Goal: Task Accomplishment & Management: Manage account settings

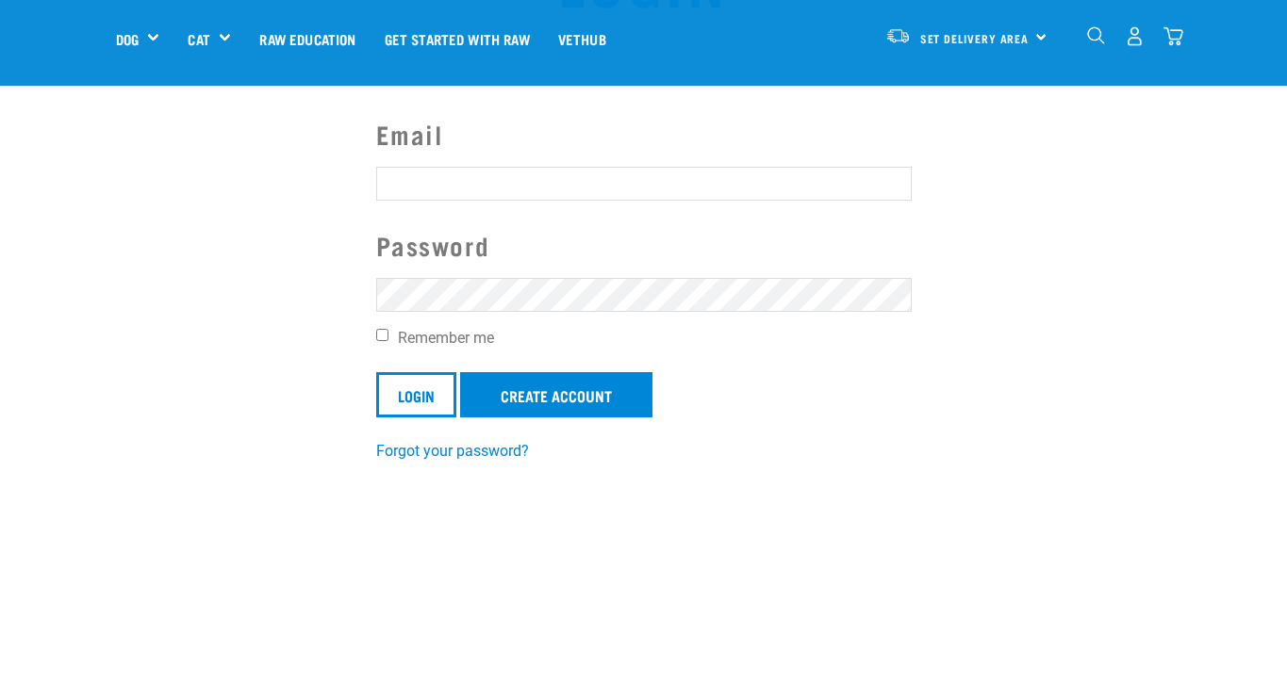
scroll to position [140, 0]
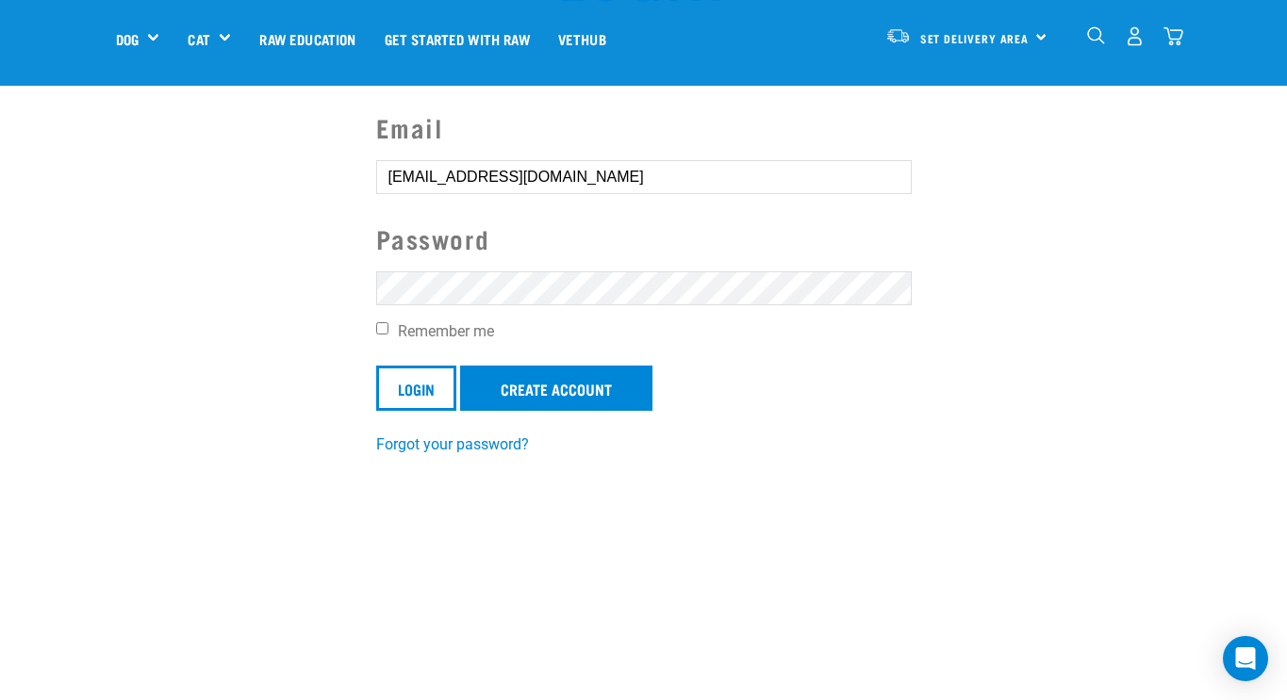
type input "[EMAIL_ADDRESS][DOMAIN_NAME]"
click at [434, 386] on input "Login" at bounding box center [416, 388] width 80 height 45
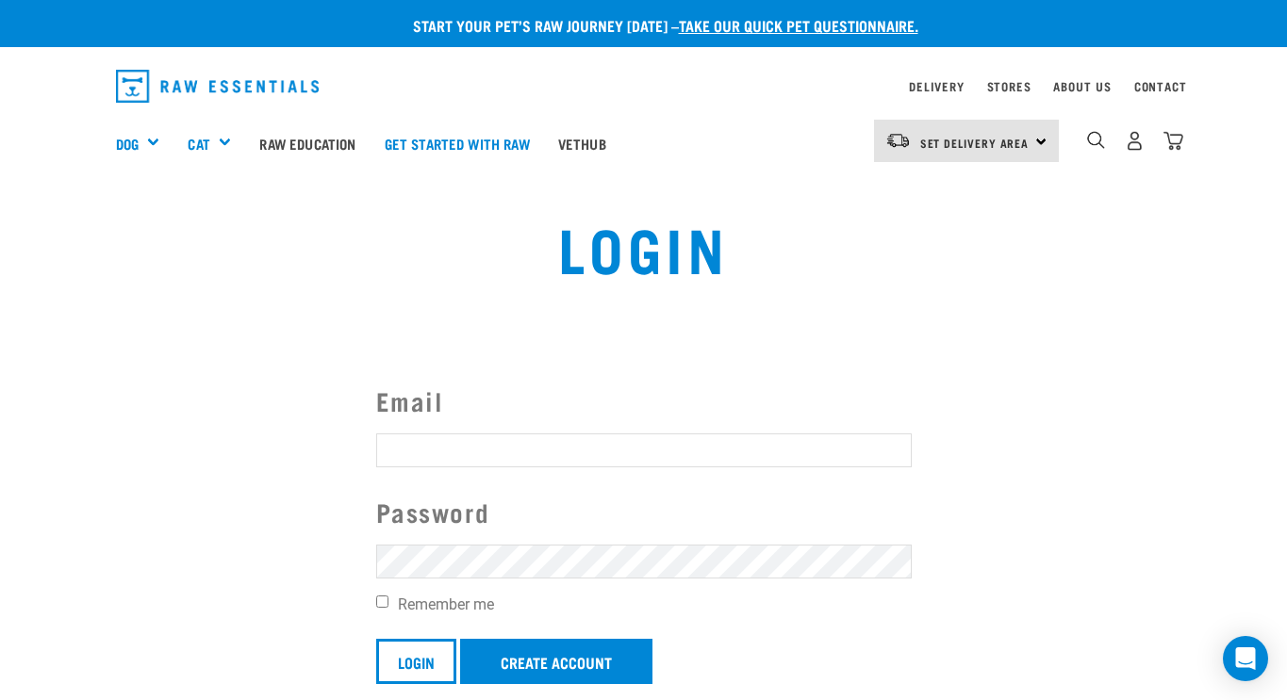
click at [487, 387] on label "Email" at bounding box center [643, 401] width 535 height 39
click at [487, 434] on input "Email" at bounding box center [643, 451] width 535 height 34
type input "[EMAIL_ADDRESS][DOMAIN_NAME]"
click at [416, 650] on input "Login" at bounding box center [416, 661] width 80 height 45
type input "proctorolives@gmail.com"
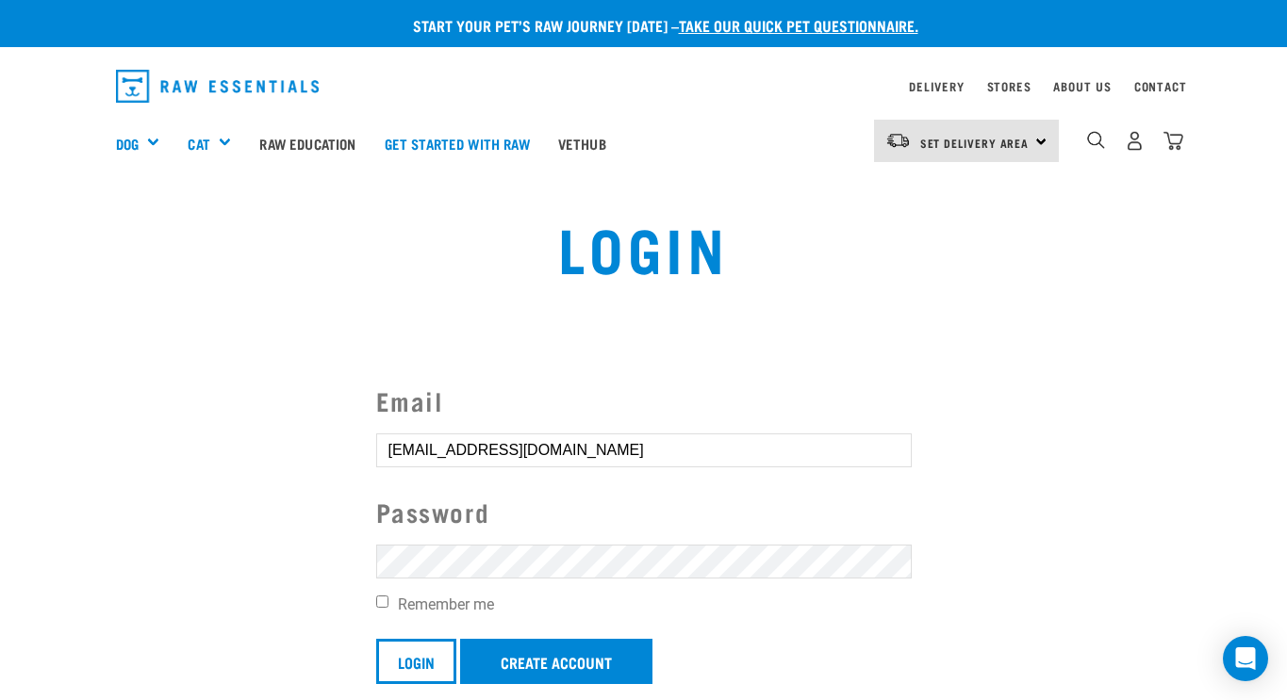
click at [0, 552] on article "Invalid username or password." at bounding box center [0, 350] width 0 height 700
click at [439, 663] on input "Login" at bounding box center [416, 661] width 80 height 45
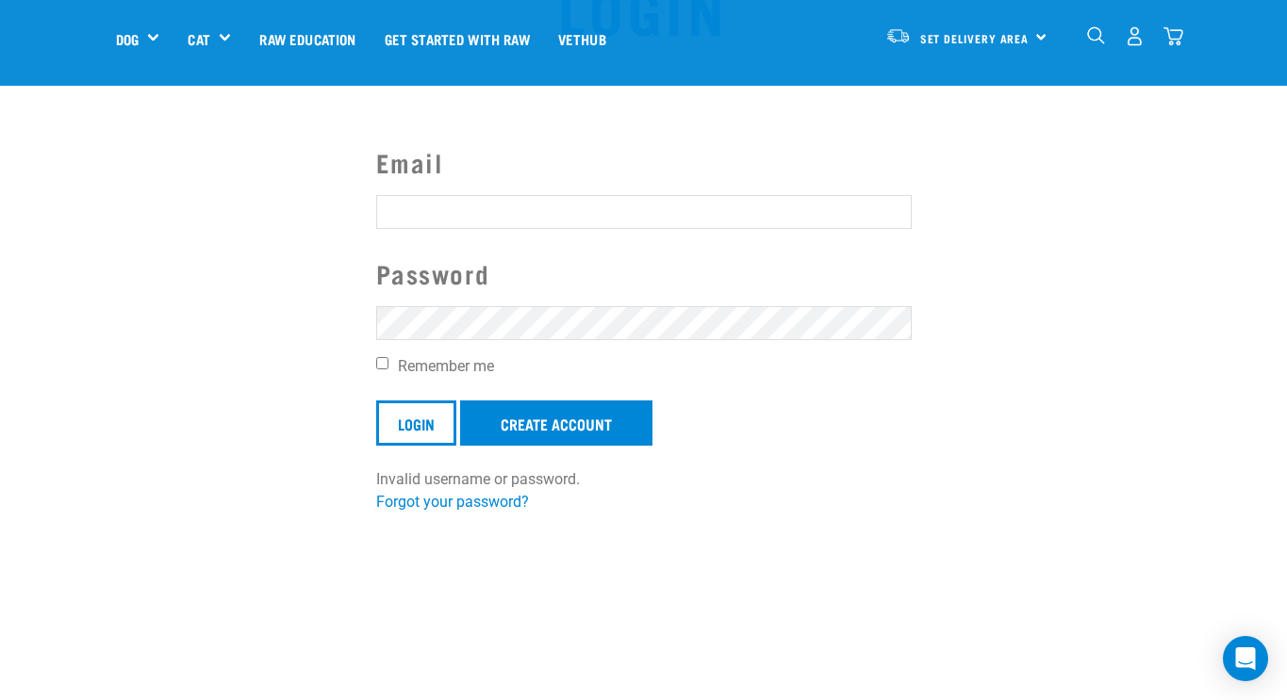
scroll to position [66, 0]
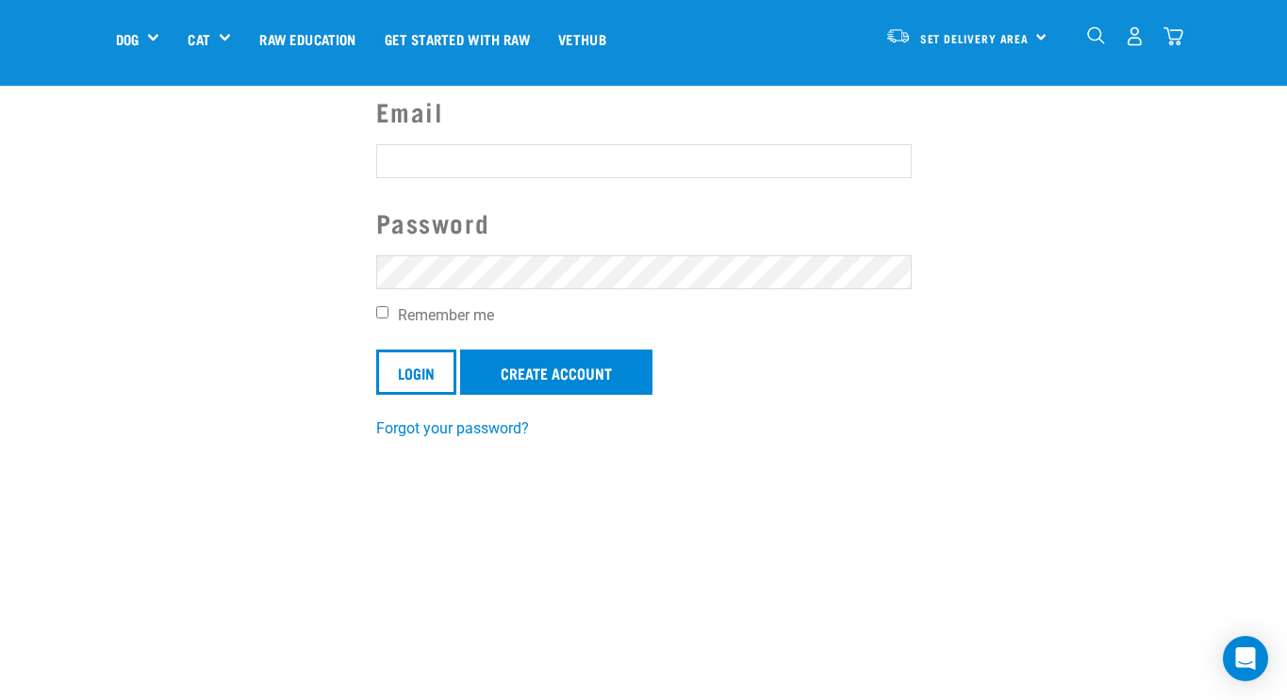
scroll to position [108, 0]
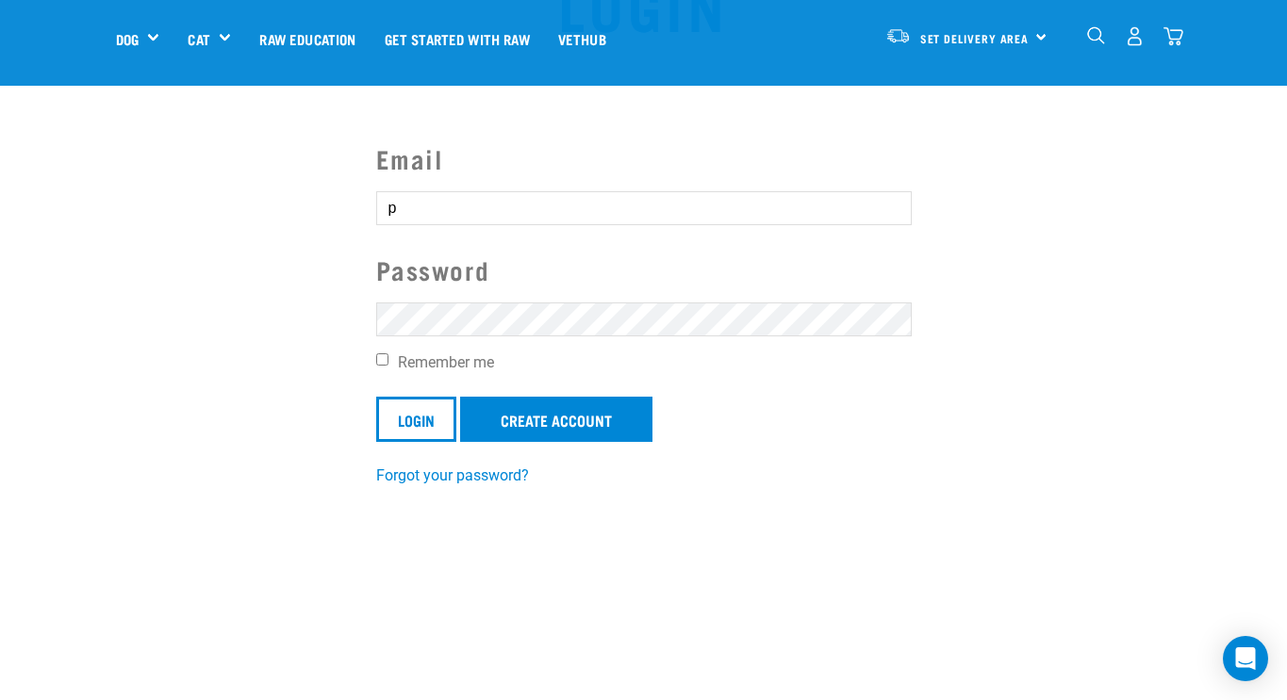
type input "[EMAIL_ADDRESS][DOMAIN_NAME]"
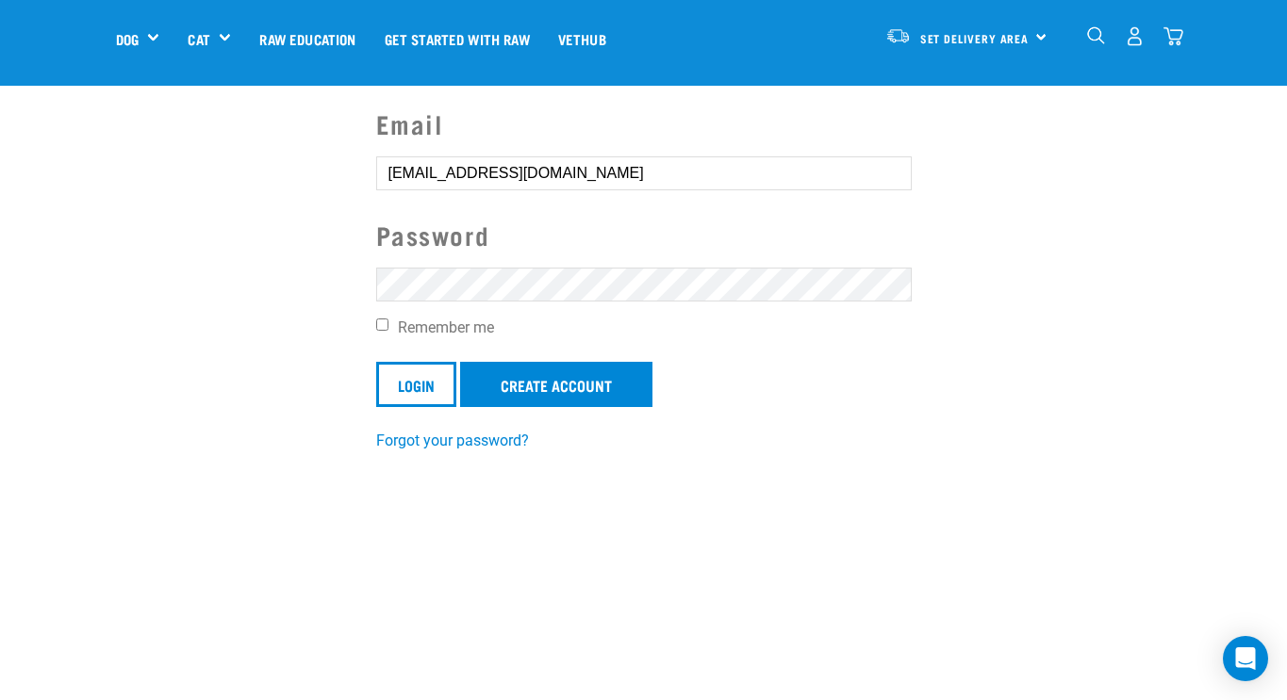
scroll to position [144, 0]
click at [424, 443] on link "Forgot your password?" at bounding box center [452, 440] width 153 height 18
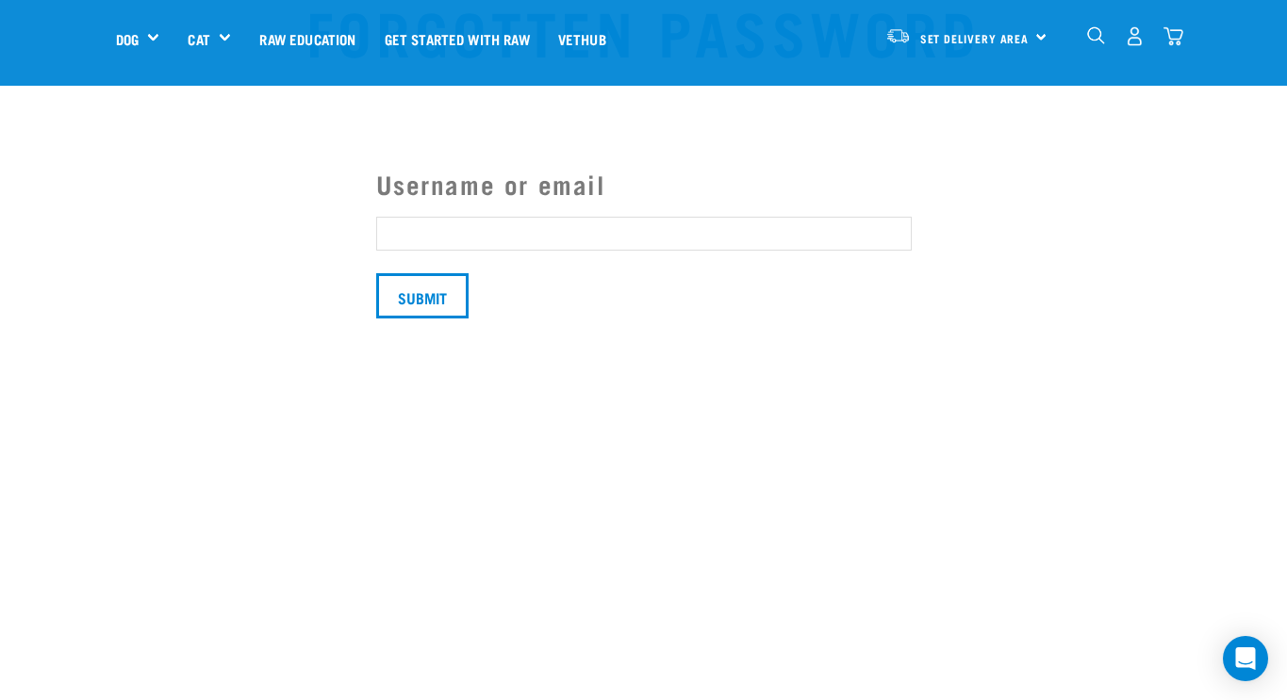
scroll to position [84, 0]
click at [416, 232] on input "Username or email" at bounding box center [643, 233] width 535 height 34
type input "proctorolives@gmail.com"
click at [427, 288] on input "Submit" at bounding box center [422, 294] width 92 height 45
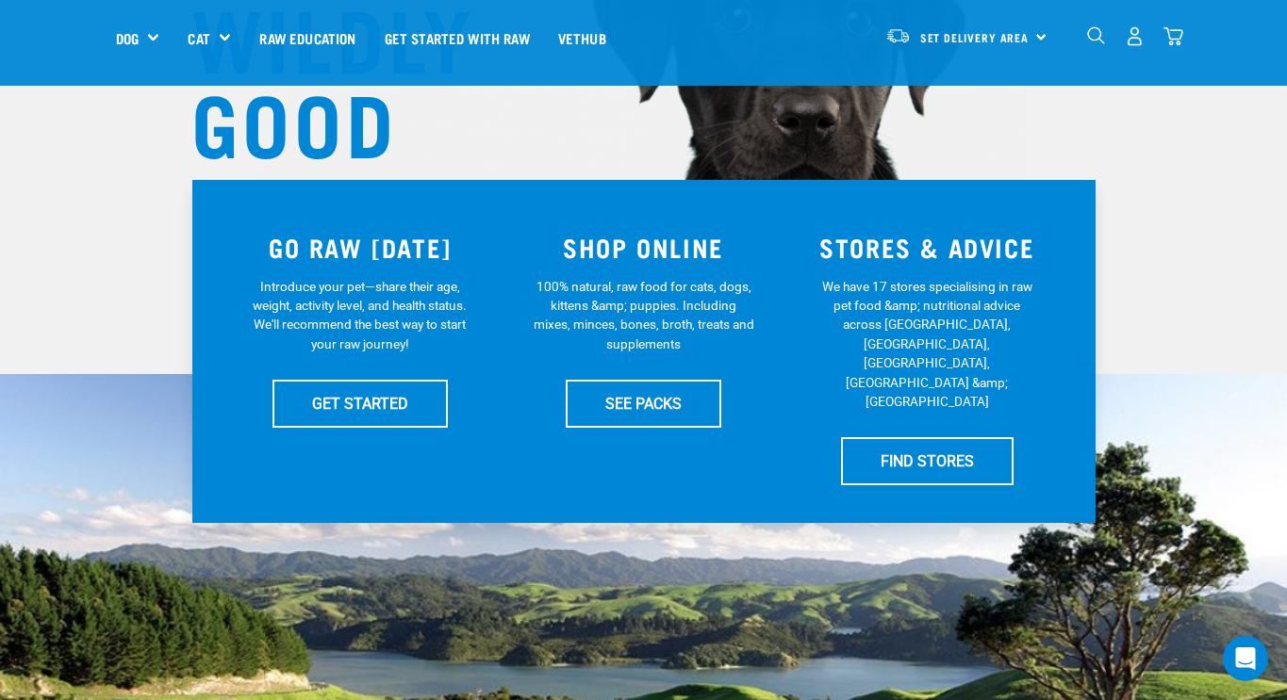
scroll to position [271, 0]
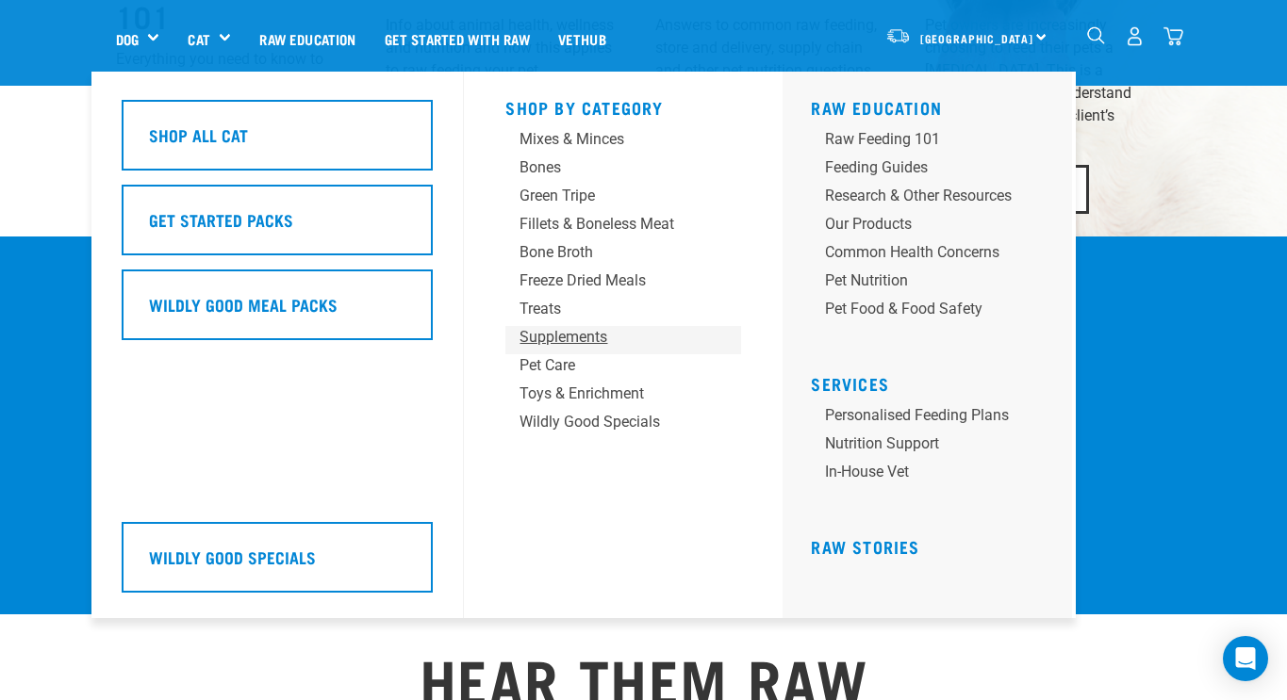
scroll to position [1711, 0]
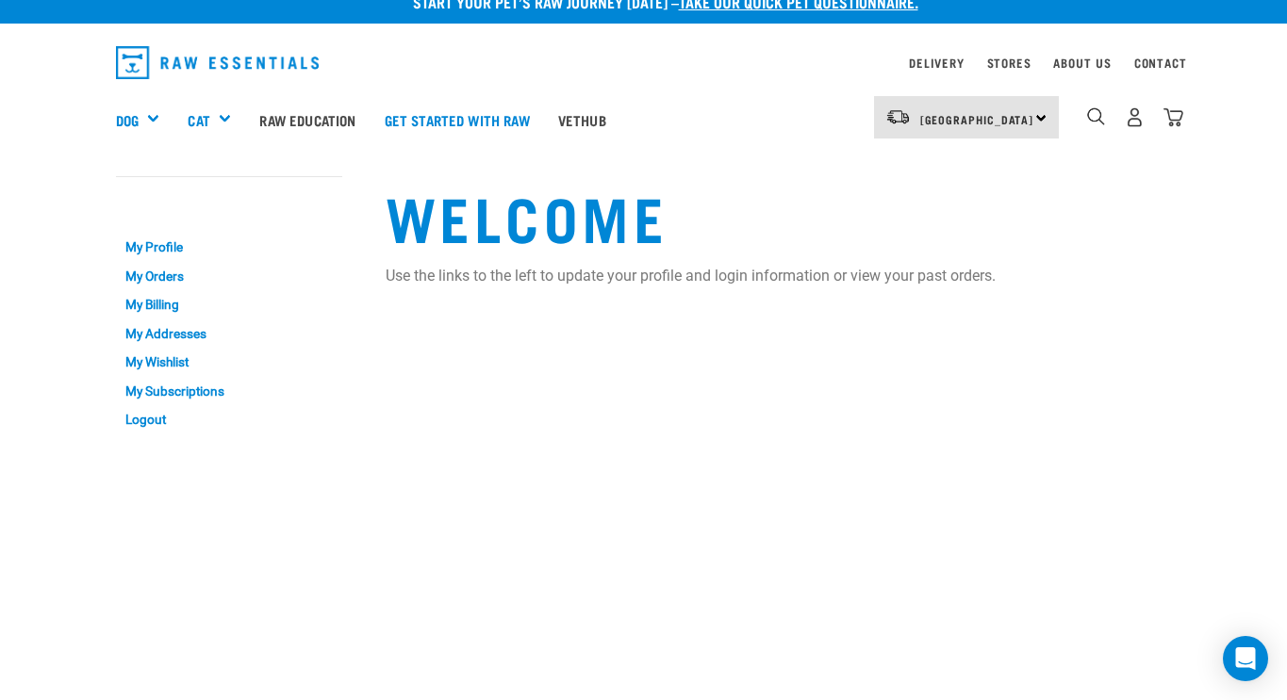
scroll to position [19, 0]
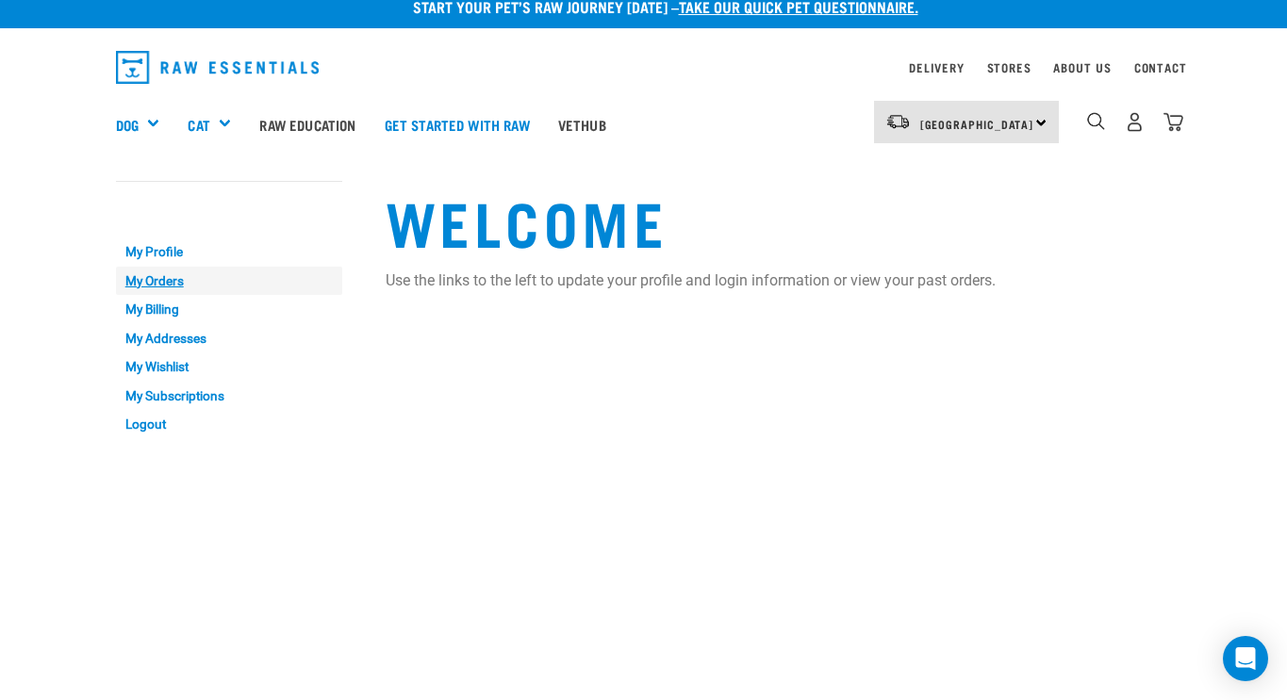
click at [170, 278] on link "My Orders" at bounding box center [229, 281] width 226 height 29
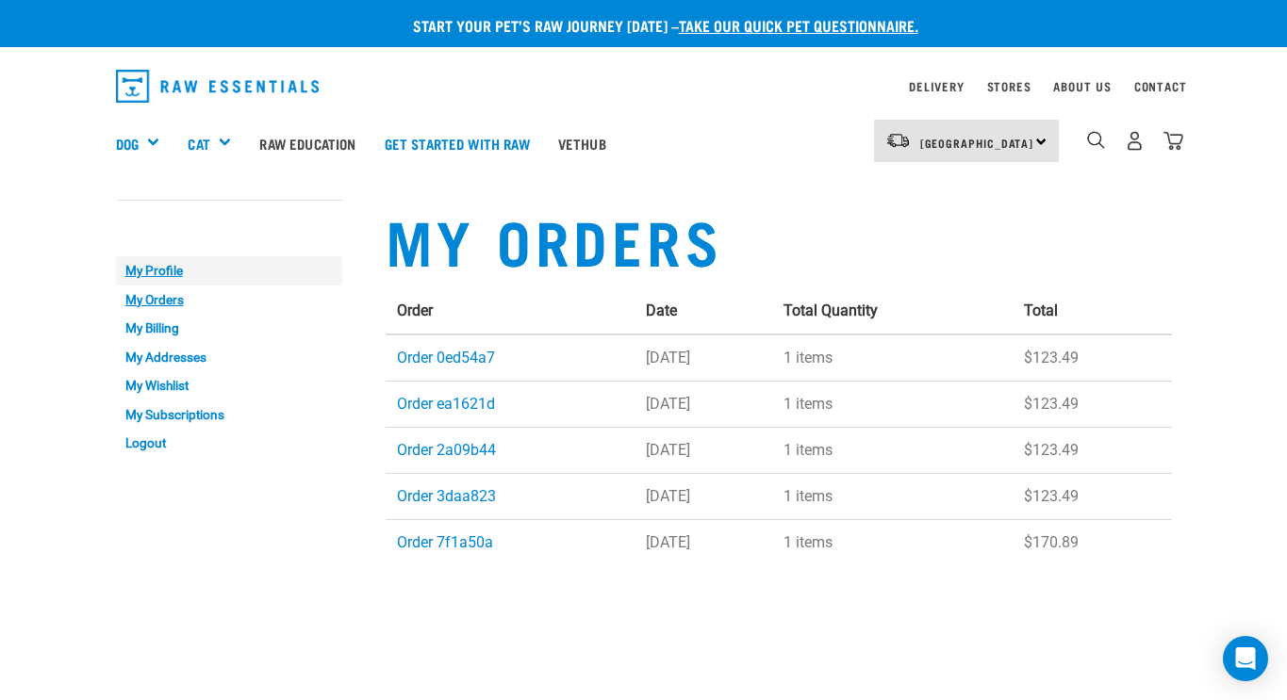
click at [174, 270] on link "My Profile" at bounding box center [229, 270] width 226 height 29
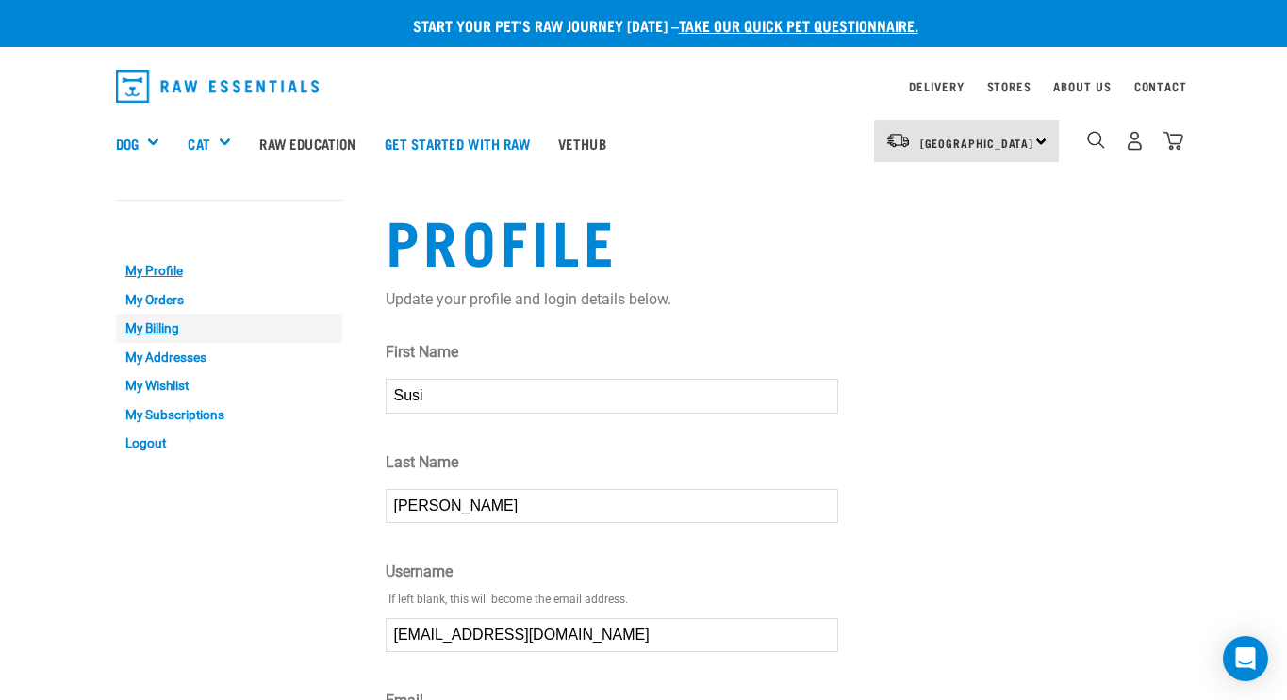
click at [157, 323] on link "My Billing" at bounding box center [229, 328] width 226 height 29
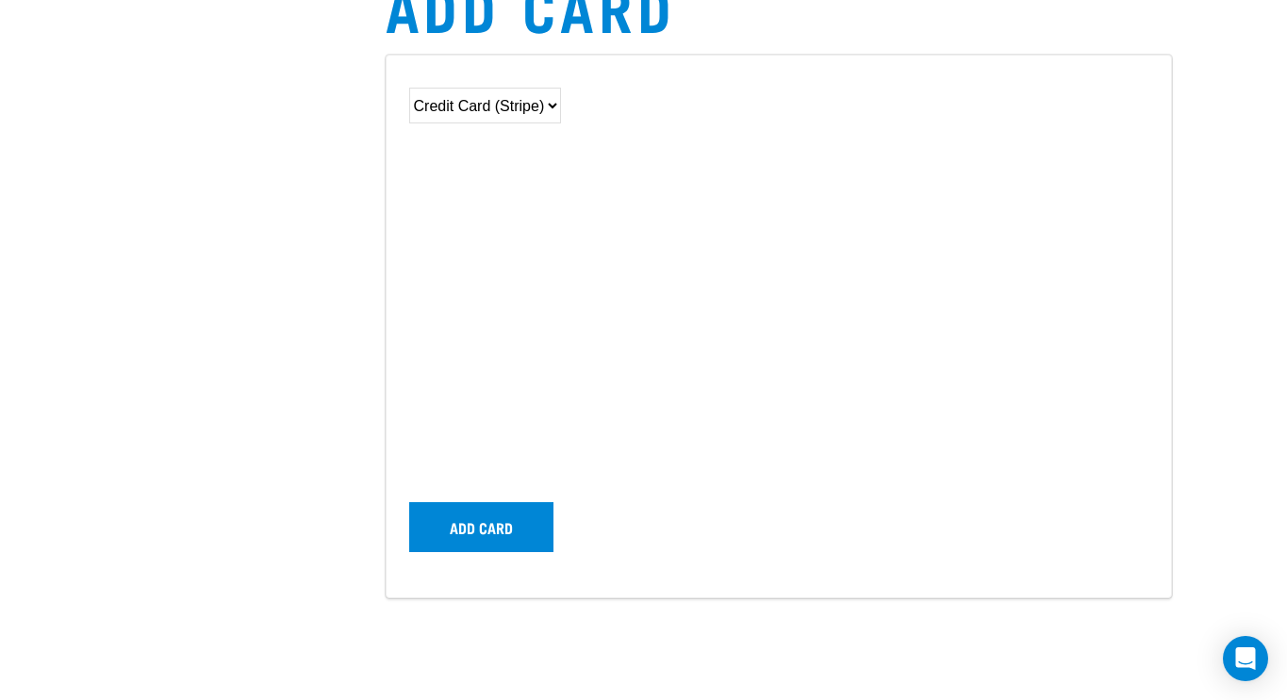
scroll to position [8, 0]
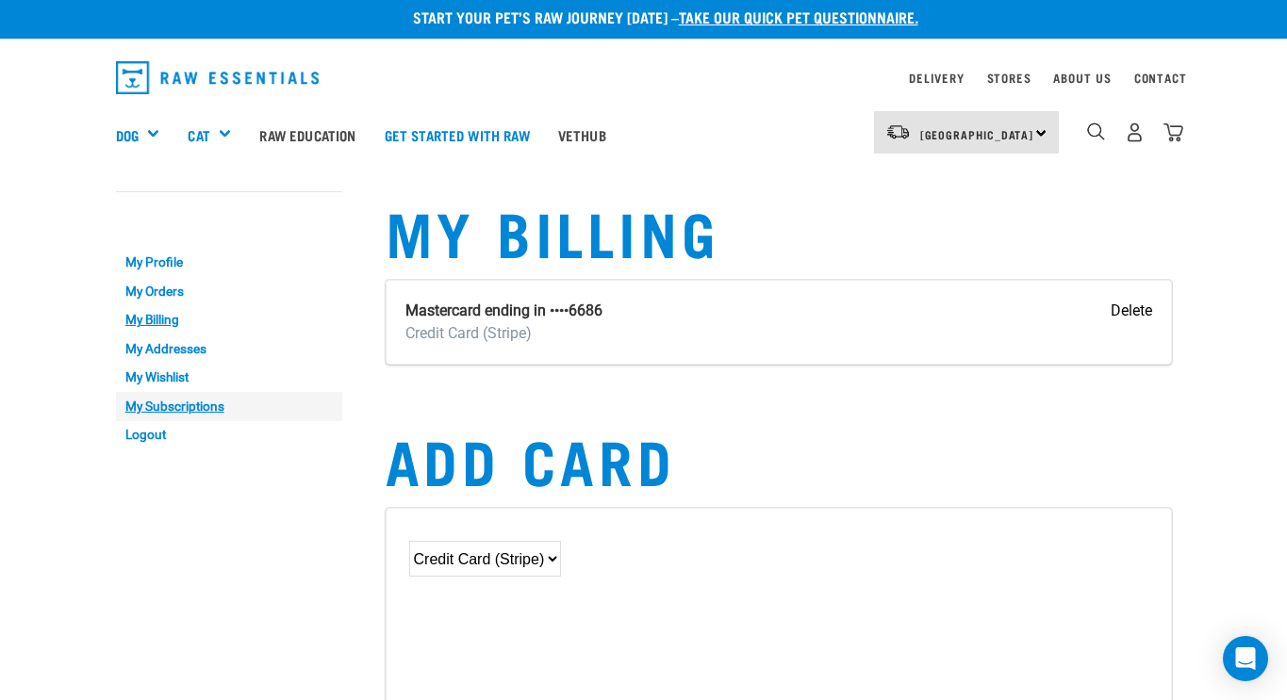
click at [191, 406] on link "My Subscriptions" at bounding box center [229, 406] width 226 height 29
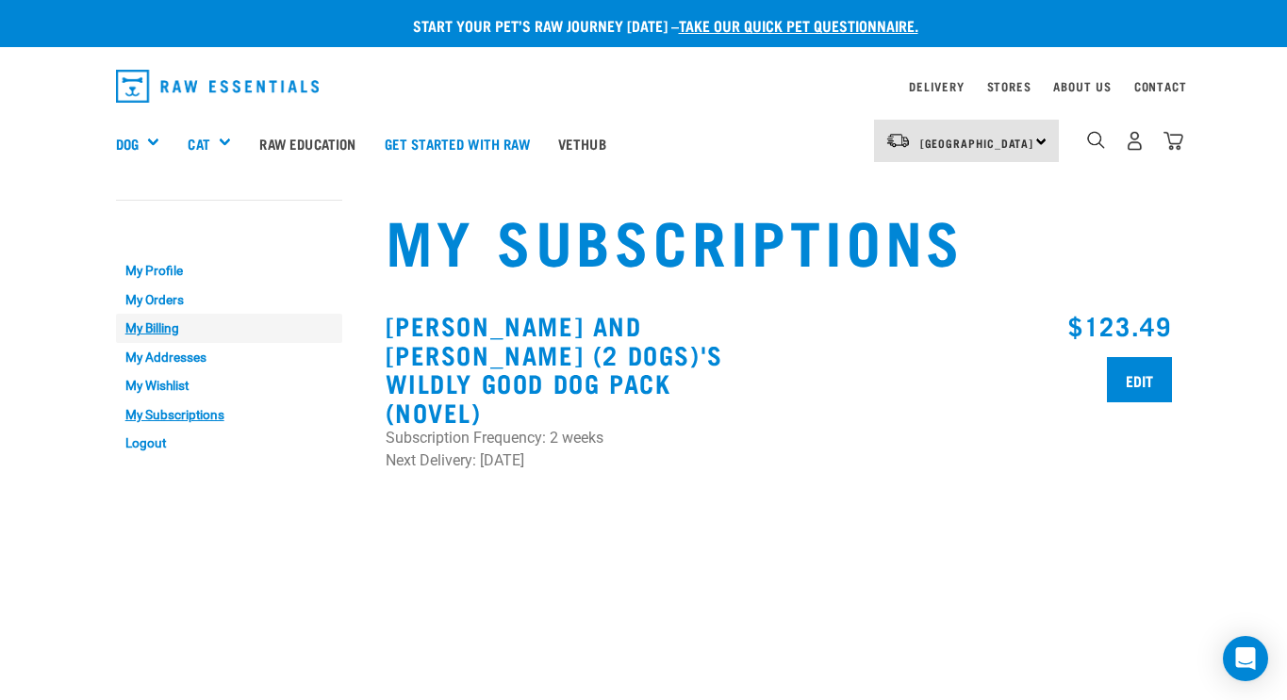
click at [180, 333] on link "My Billing" at bounding box center [229, 328] width 226 height 29
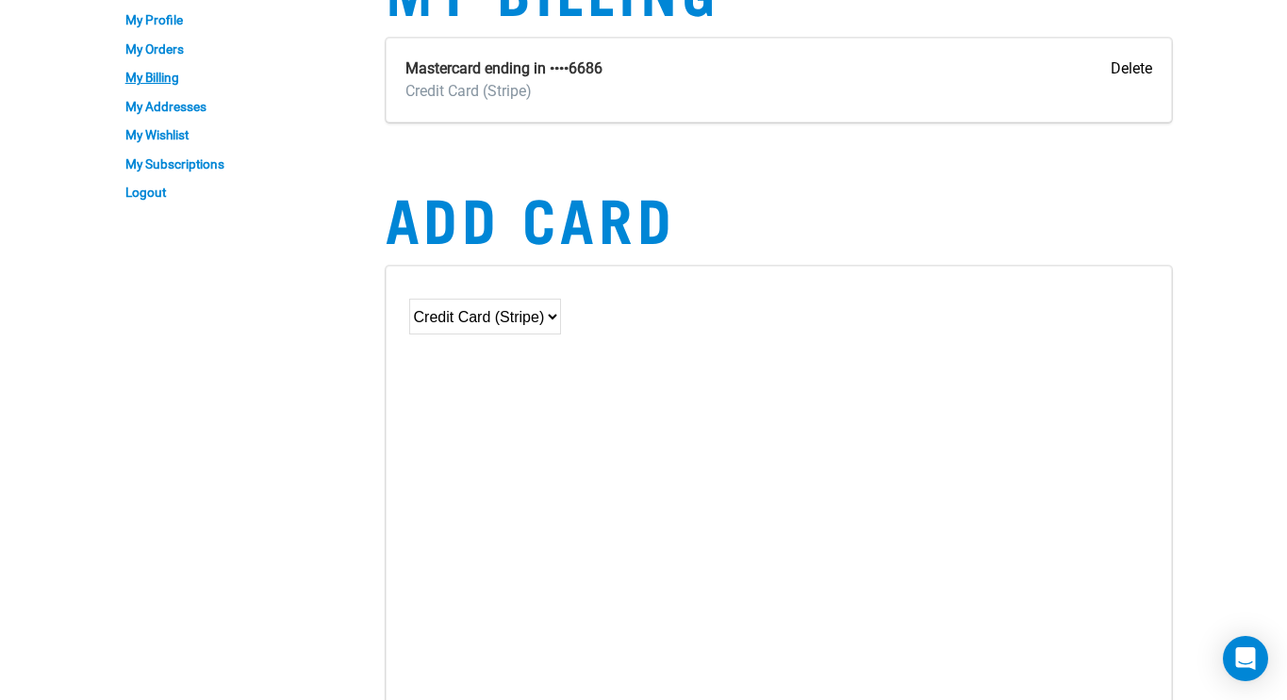
scroll to position [-2, 0]
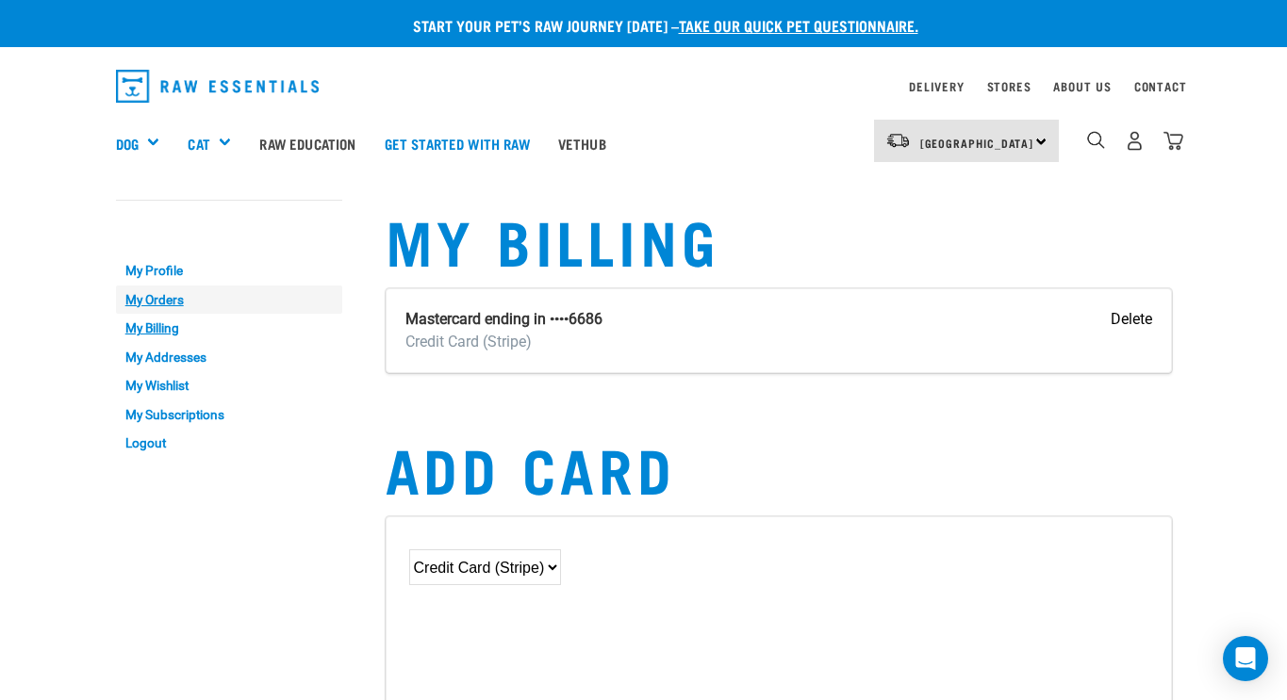
click at [178, 296] on link "My Orders" at bounding box center [229, 300] width 226 height 29
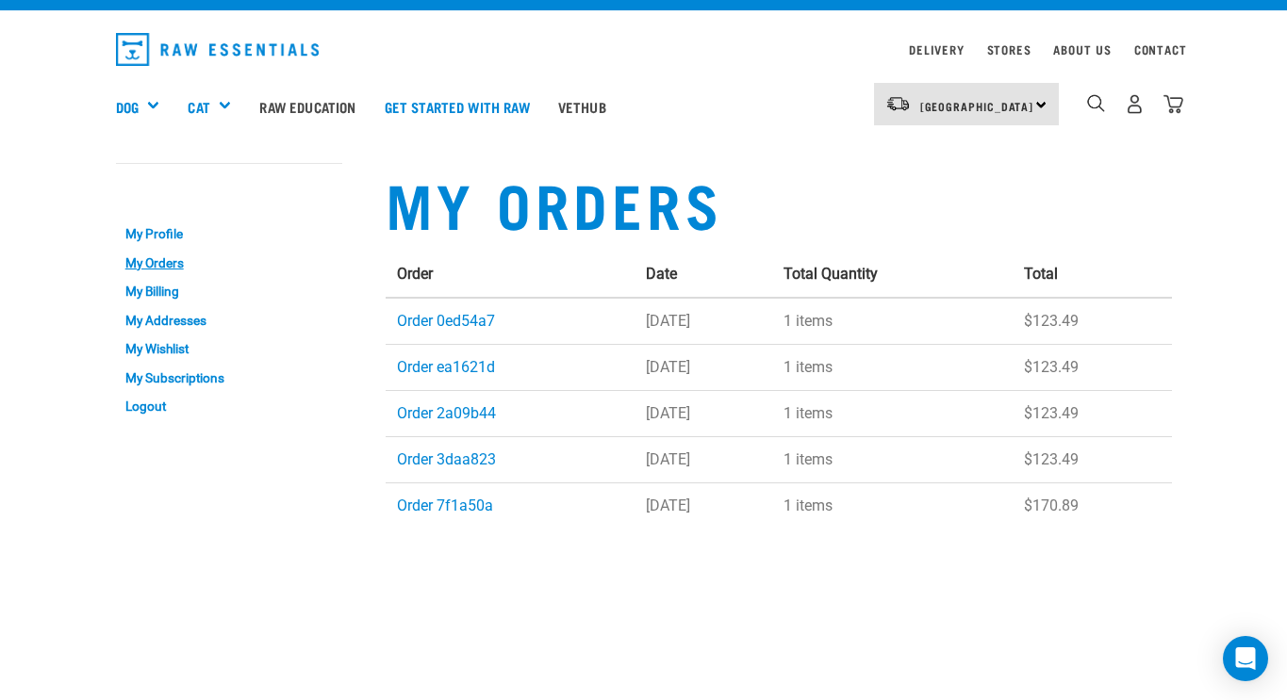
scroll to position [38, 0]
